Goal: Task Accomplishment & Management: Use online tool/utility

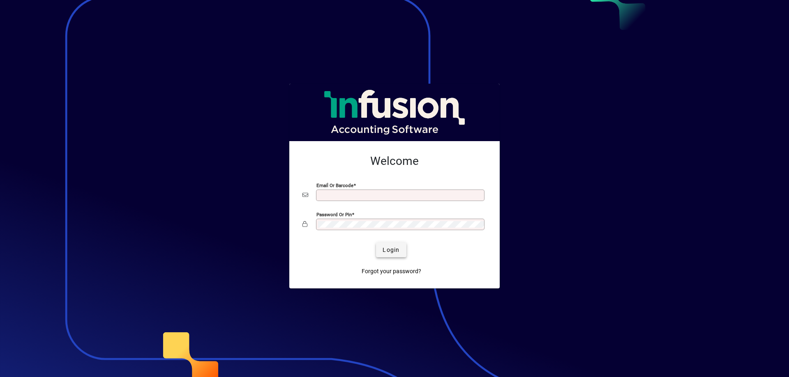
type input "**********"
click at [397, 248] on span "Login" at bounding box center [390, 250] width 17 height 9
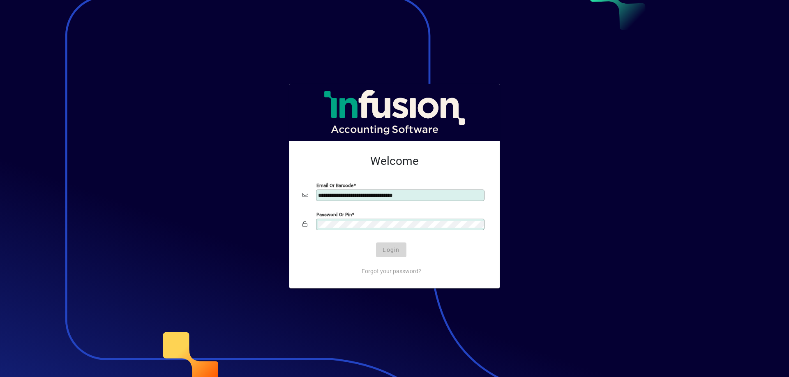
click at [397, 248] on div "Login" at bounding box center [391, 250] width 184 height 15
